Goal: Information Seeking & Learning: Learn about a topic

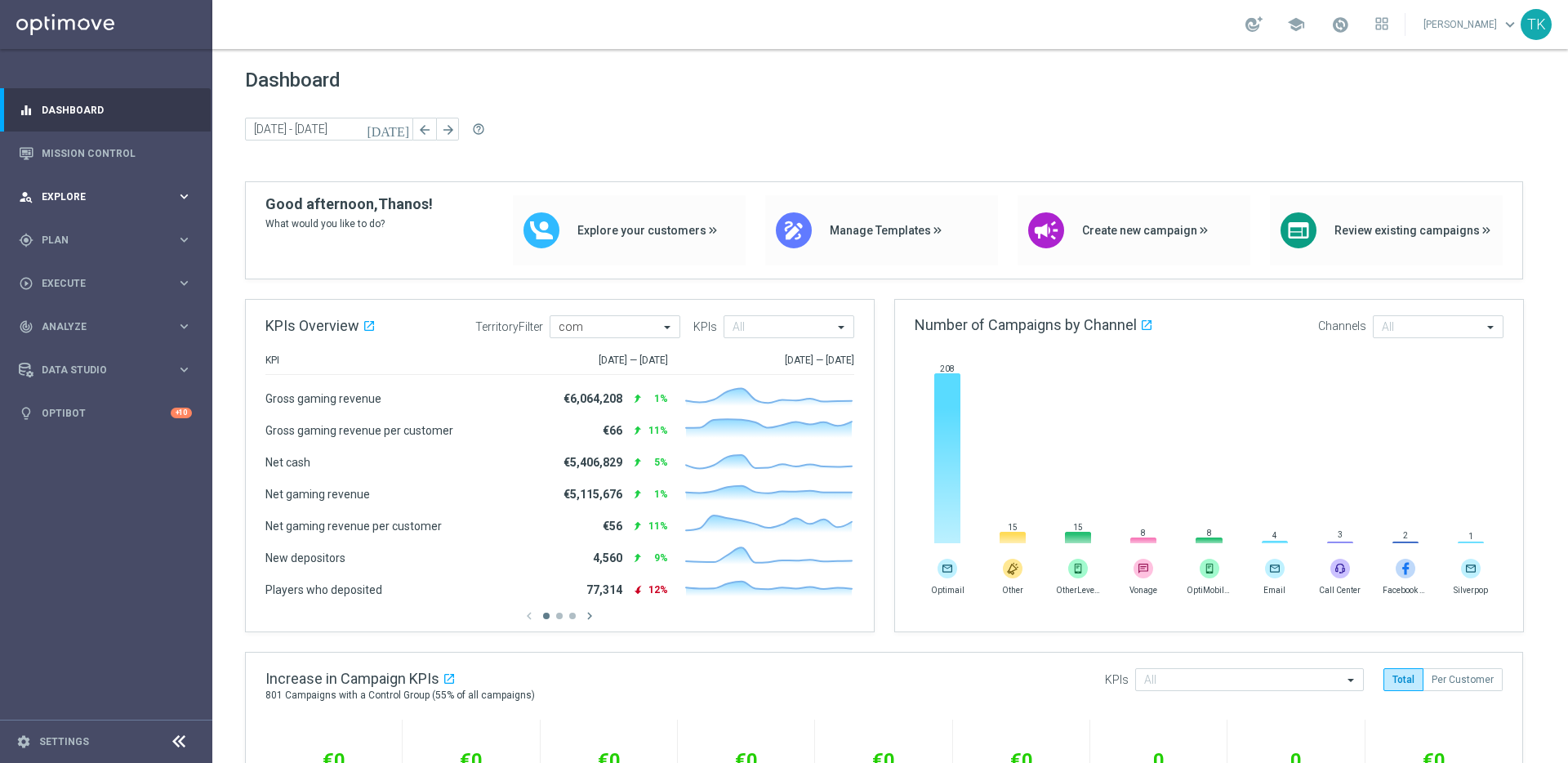
click at [129, 198] on span "Explore" at bounding box center [109, 197] width 135 height 10
click at [153, 326] on span "Analyze" at bounding box center [109, 326] width 135 height 10
click at [100, 505] on link "Deliverability Metrics" at bounding box center [106, 507] width 128 height 13
